Goal: Information Seeking & Learning: Learn about a topic

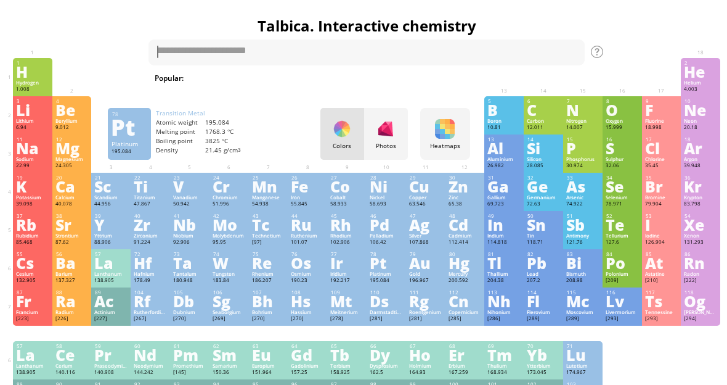
click at [371, 269] on div "Pt" at bounding box center [386, 263] width 33 height 14
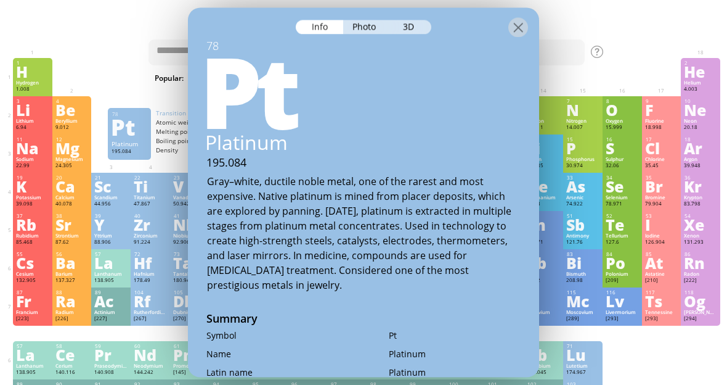
click at [519, 17] on div at bounding box center [518, 27] width 20 height 20
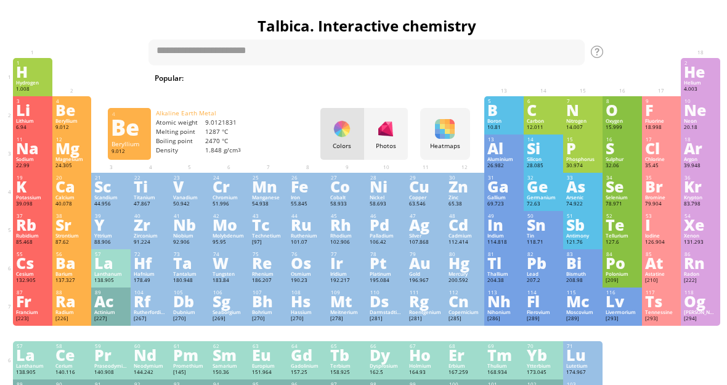
click at [63, 116] on div "Be" at bounding box center [71, 110] width 33 height 14
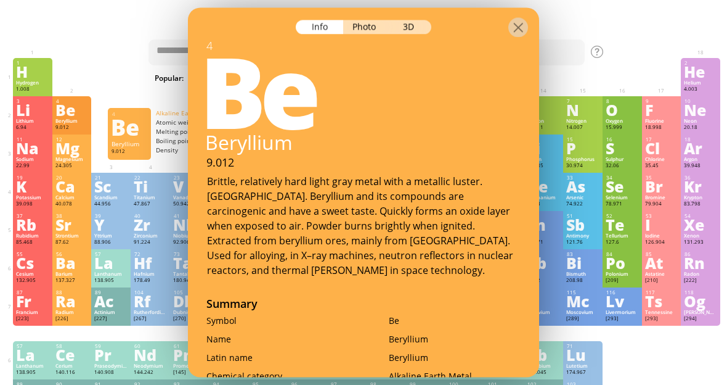
click at [420, 20] on div "3D" at bounding box center [409, 27] width 44 height 14
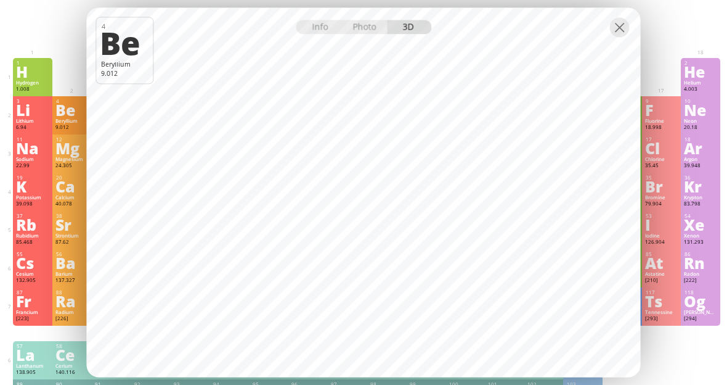
click at [370, 34] on div "Photo" at bounding box center [365, 27] width 44 height 14
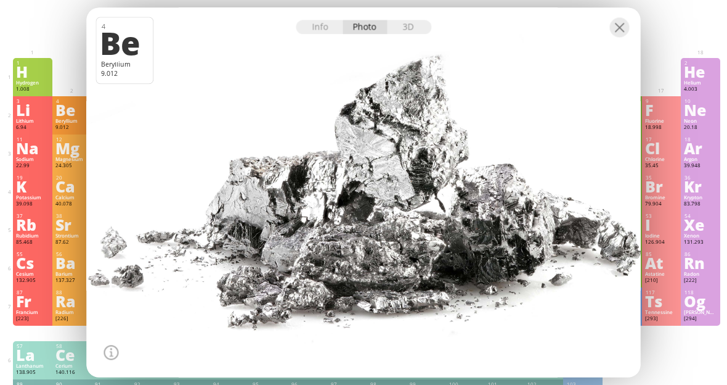
click at [619, 37] on div at bounding box center [620, 27] width 20 height 20
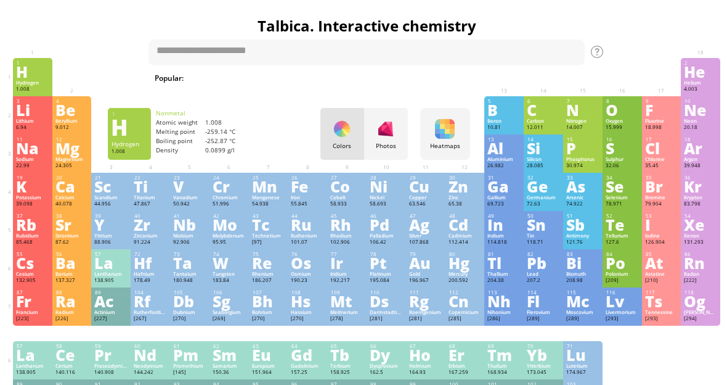
click at [35, 79] on div "1 H Hydrogen 1.008 −1, +1 −1, +1 -259.14 °C -252.87 °C 0.0899 g/l 1s 1" at bounding box center [32, 77] width 39 height 38
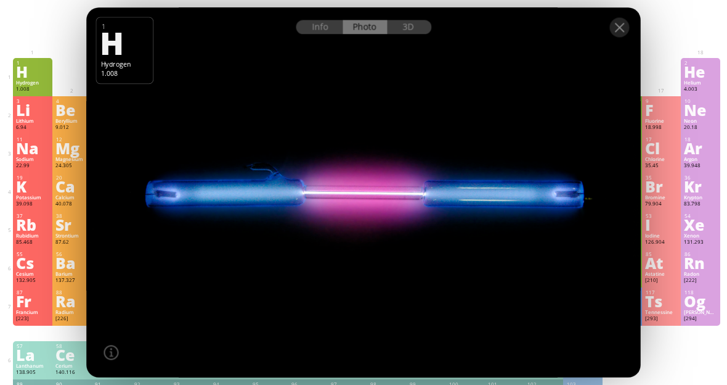
click at [413, 34] on div "3D" at bounding box center [409, 27] width 44 height 14
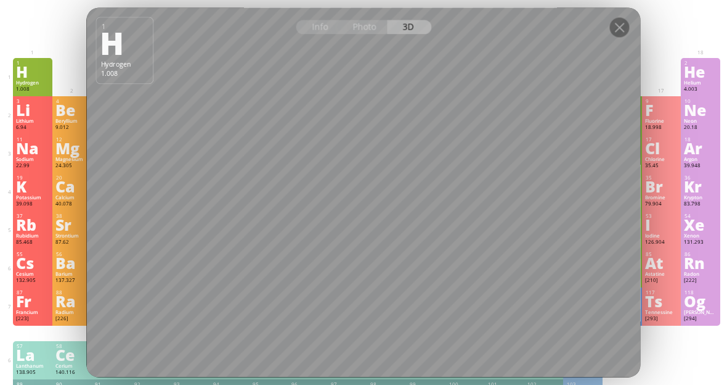
click at [613, 37] on div at bounding box center [620, 27] width 20 height 20
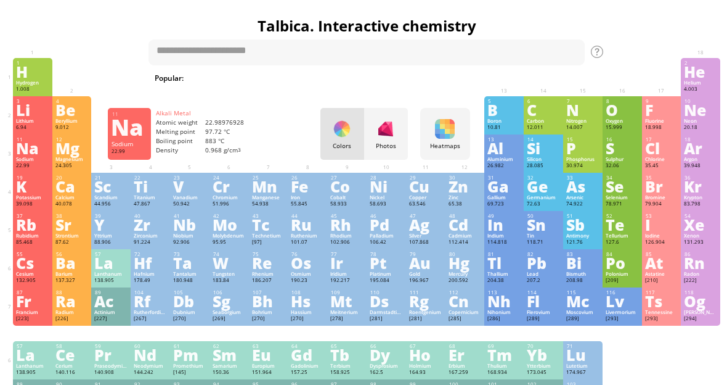
click at [29, 155] on div "Na" at bounding box center [32, 148] width 33 height 14
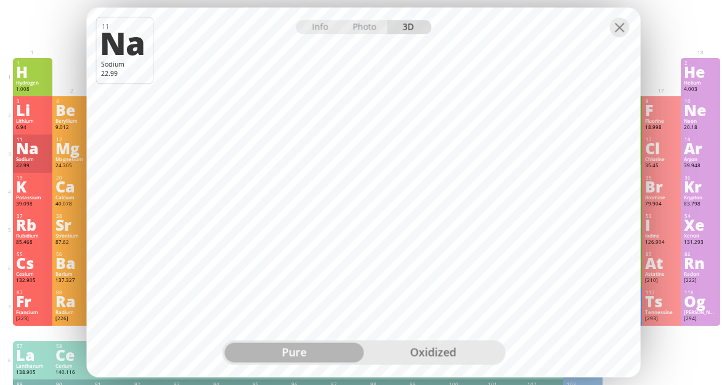
click at [371, 34] on div "Photo" at bounding box center [365, 27] width 44 height 14
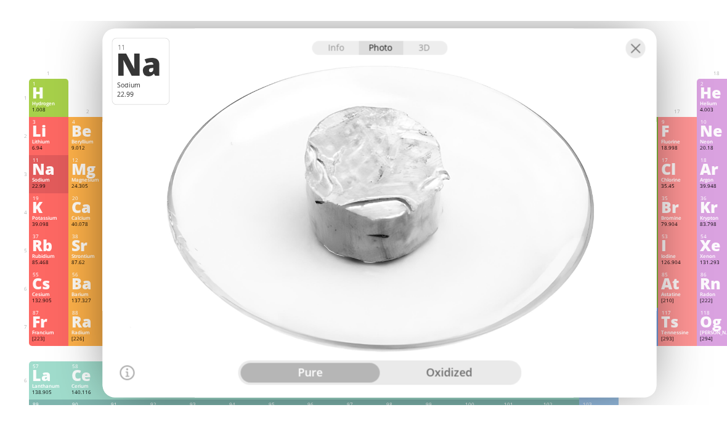
scroll to position [0, 3]
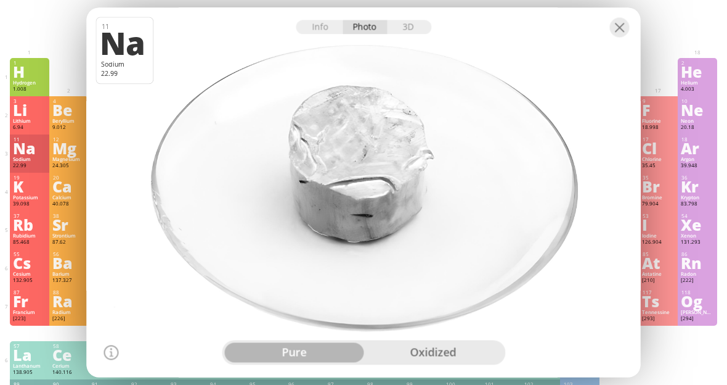
click at [619, 37] on div at bounding box center [620, 27] width 20 height 20
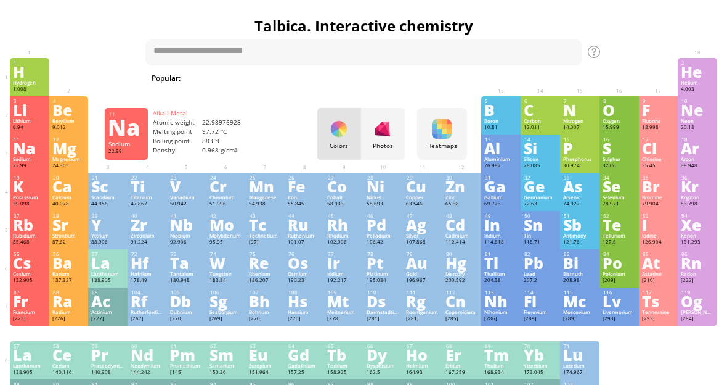
click at [382, 136] on div at bounding box center [383, 129] width 20 height 20
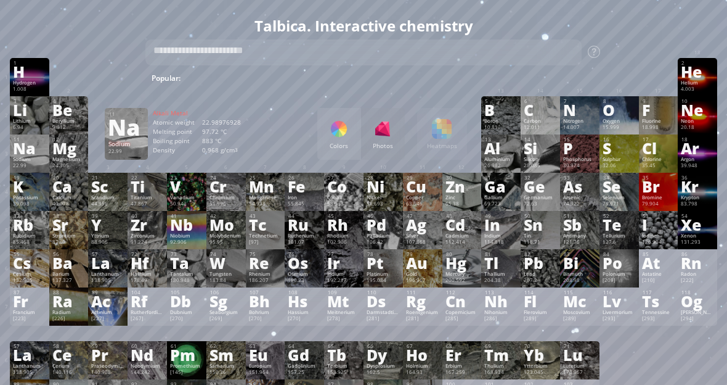
click at [434, 132] on div "Colors Photos Heatmaps Heatmaps Normal mode Melting point Boiling point Density…" at bounding box center [392, 134] width 150 height 52
